Goal: Information Seeking & Learning: Learn about a topic

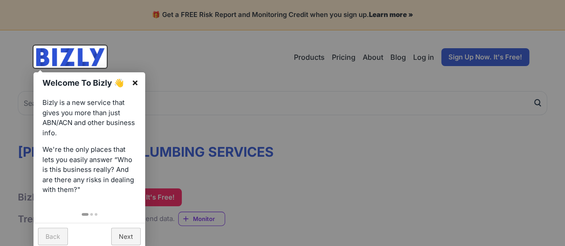
click at [133, 80] on link "×" at bounding box center [135, 82] width 20 height 20
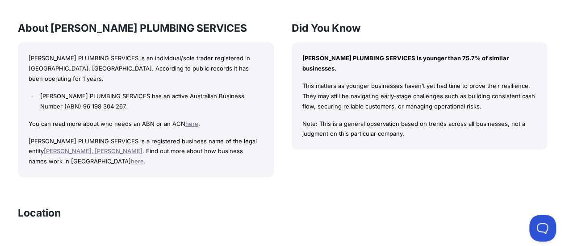
scroll to position [318, 0]
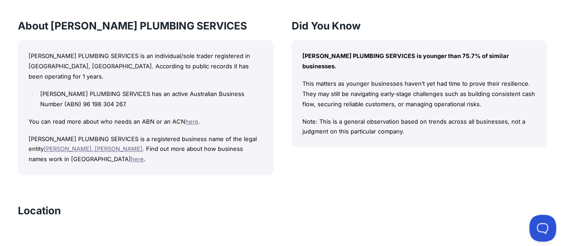
click at [85, 145] on link "[PERSON_NAME], [PERSON_NAME]" at bounding box center [93, 148] width 99 height 7
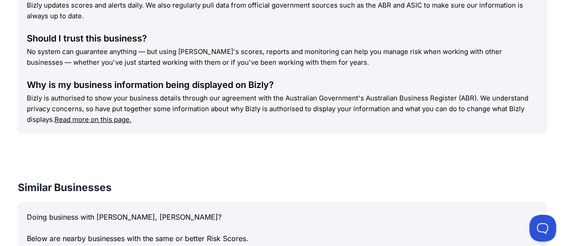
scroll to position [853, 0]
